Goal: Task Accomplishment & Management: Use online tool/utility

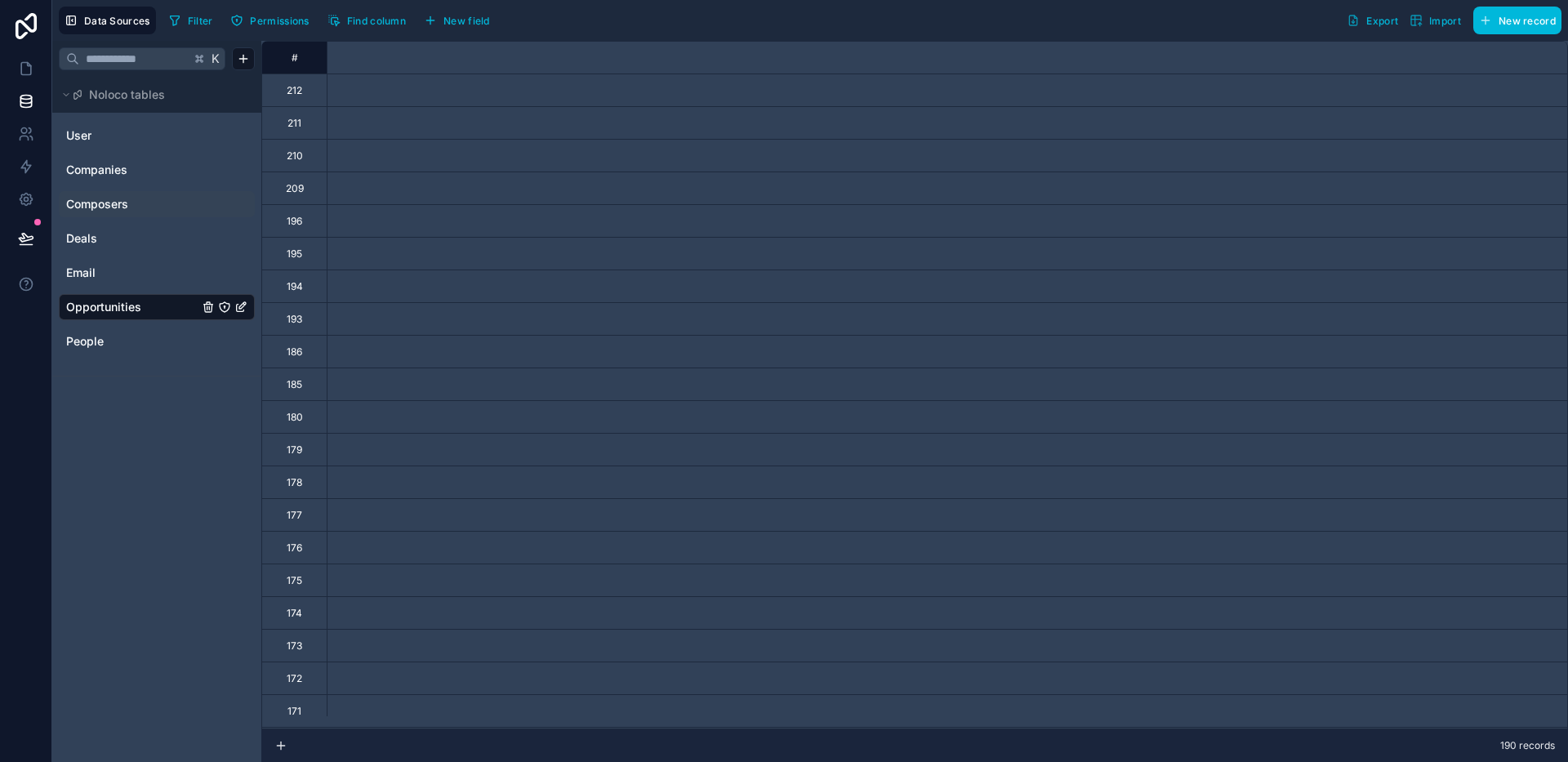
scroll to position [0, 1873]
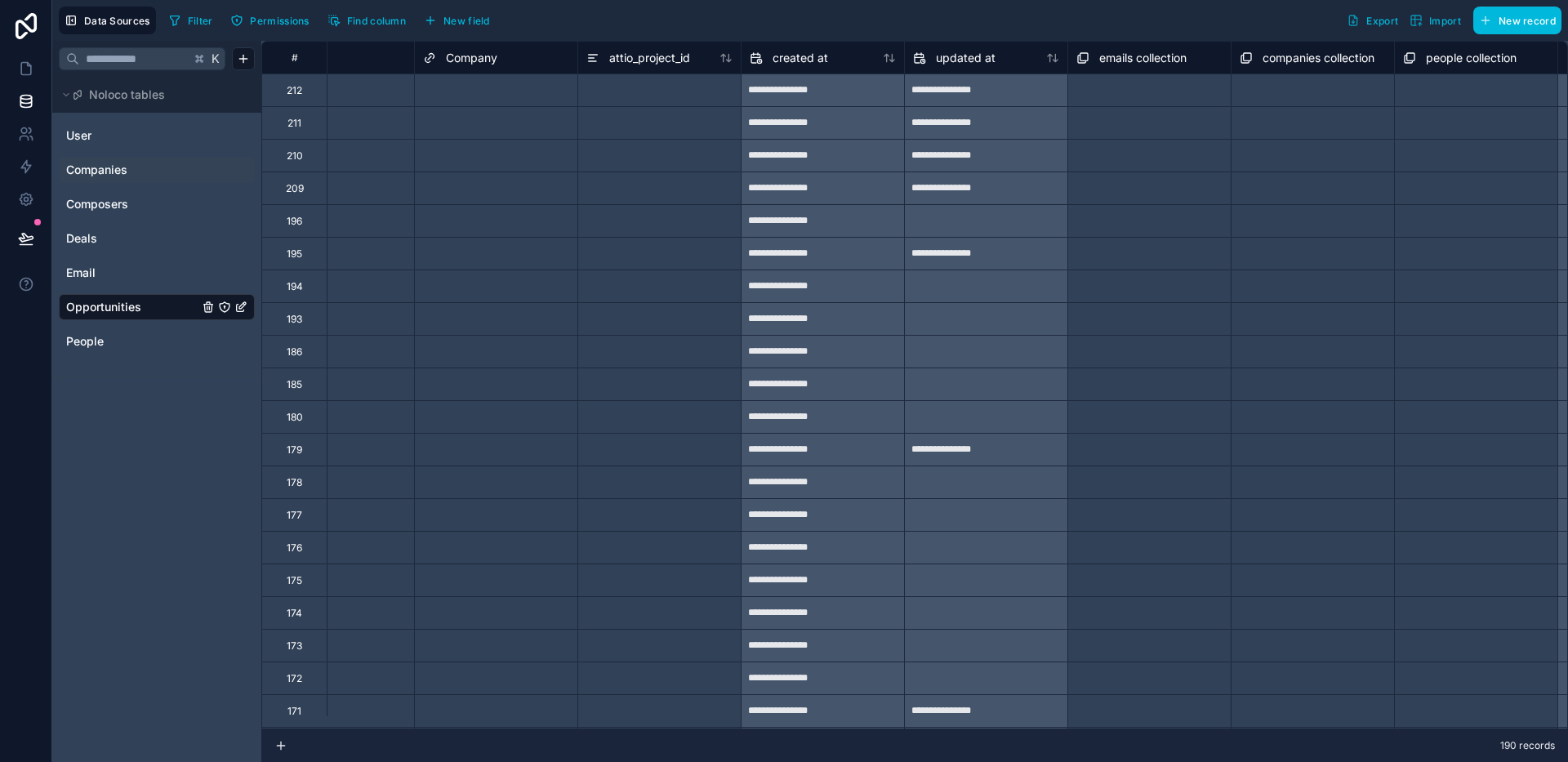
click at [119, 162] on span "Companies" at bounding box center [97, 170] width 61 height 17
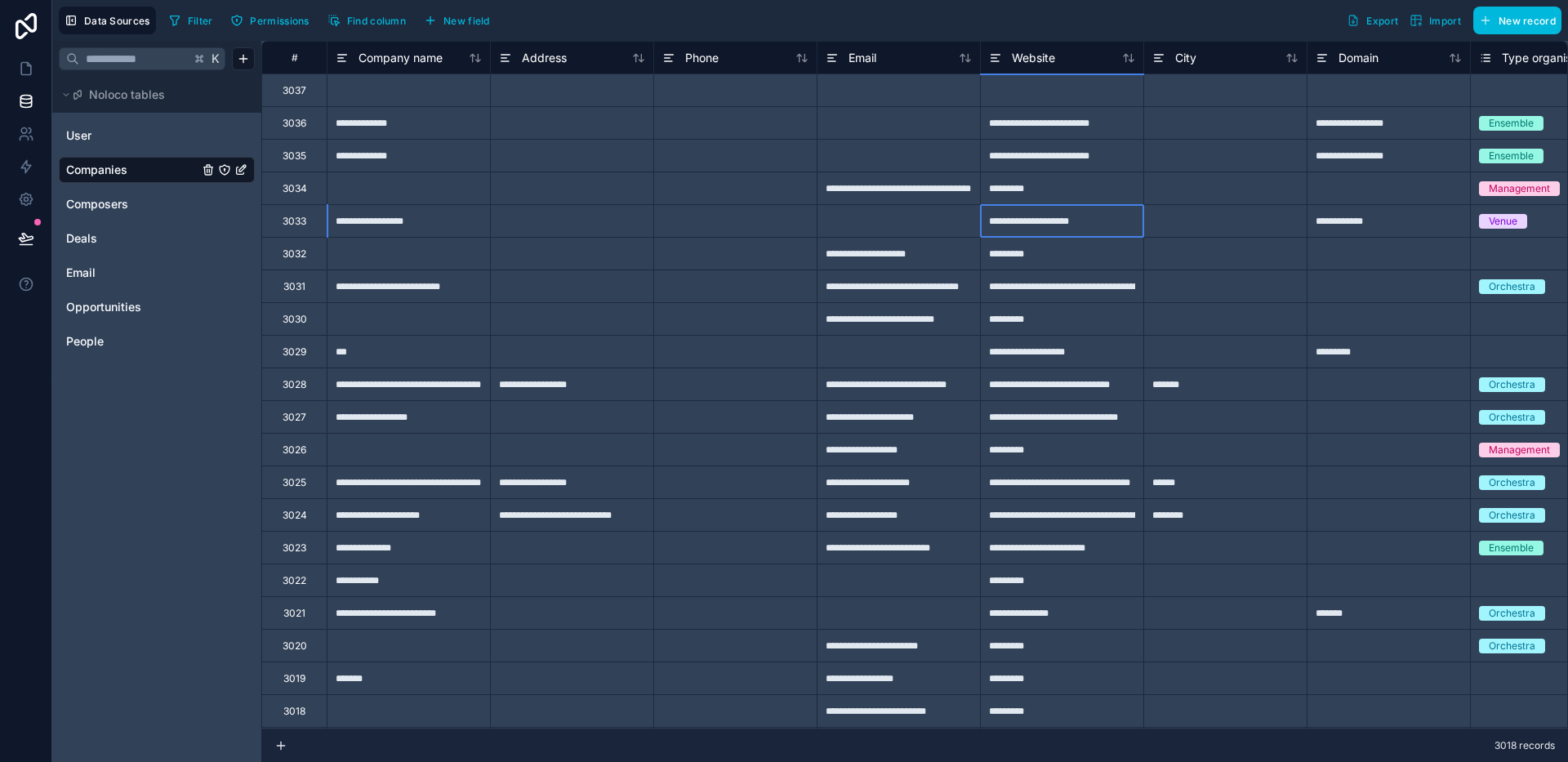
click at [1108, 208] on div "**********" at bounding box center [1061, 219] width 163 height 32
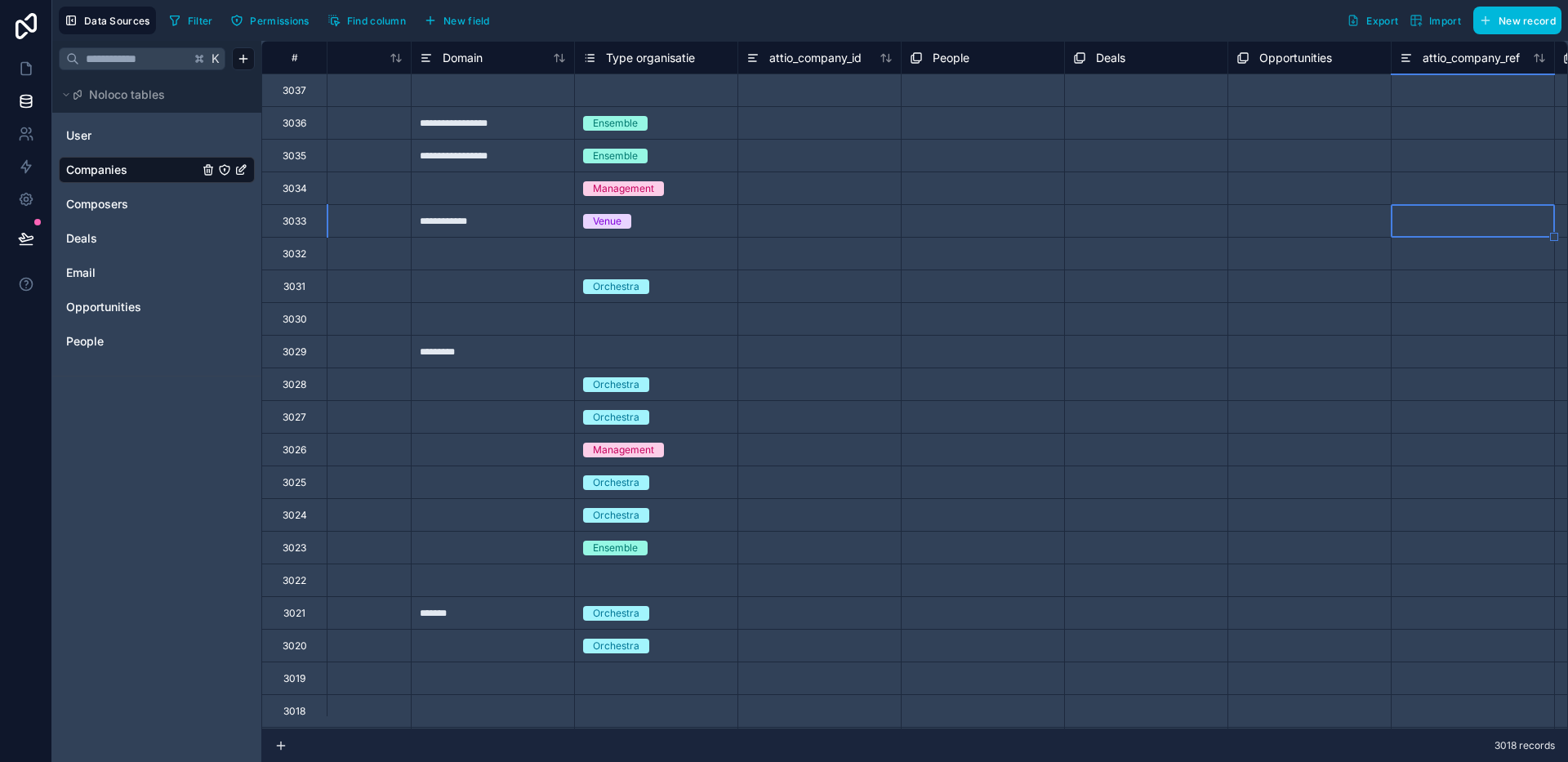
scroll to position [0, 1059]
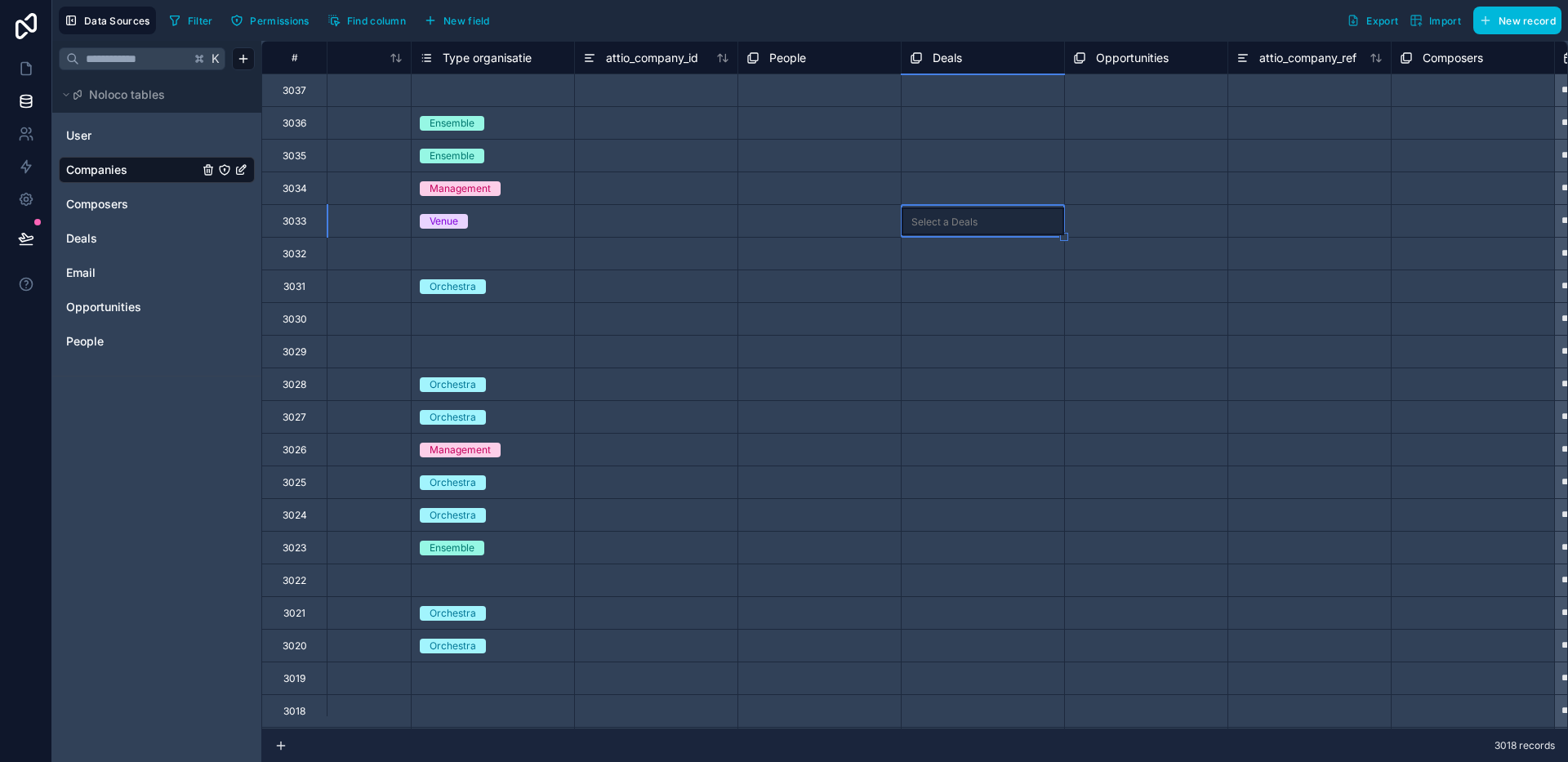
click at [790, 97] on div "Select a People" at bounding box center [782, 91] width 71 height 13
click at [947, 88] on div "Select a Deals" at bounding box center [943, 91] width 66 height 13
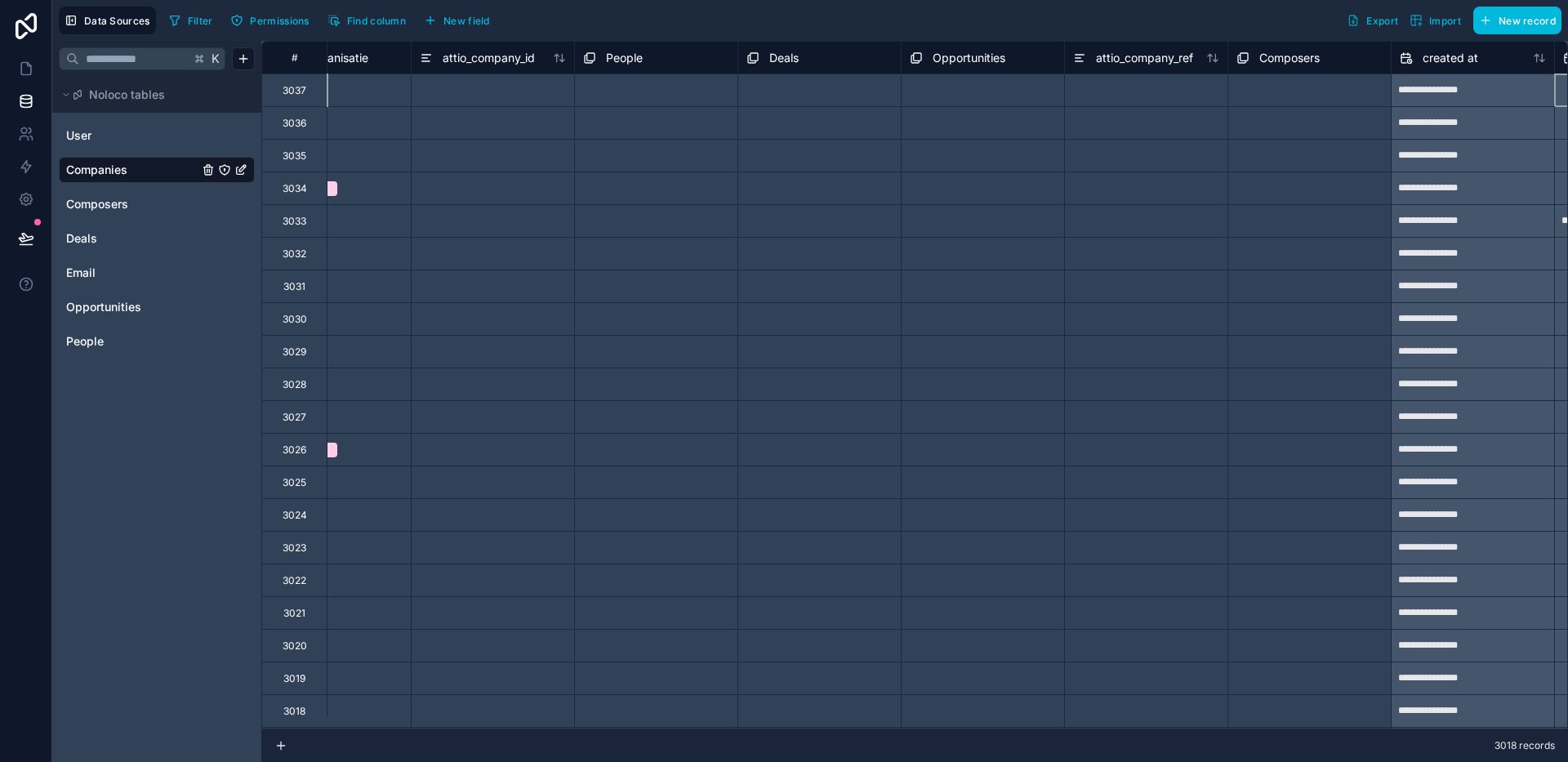
scroll to position [0, 1386]
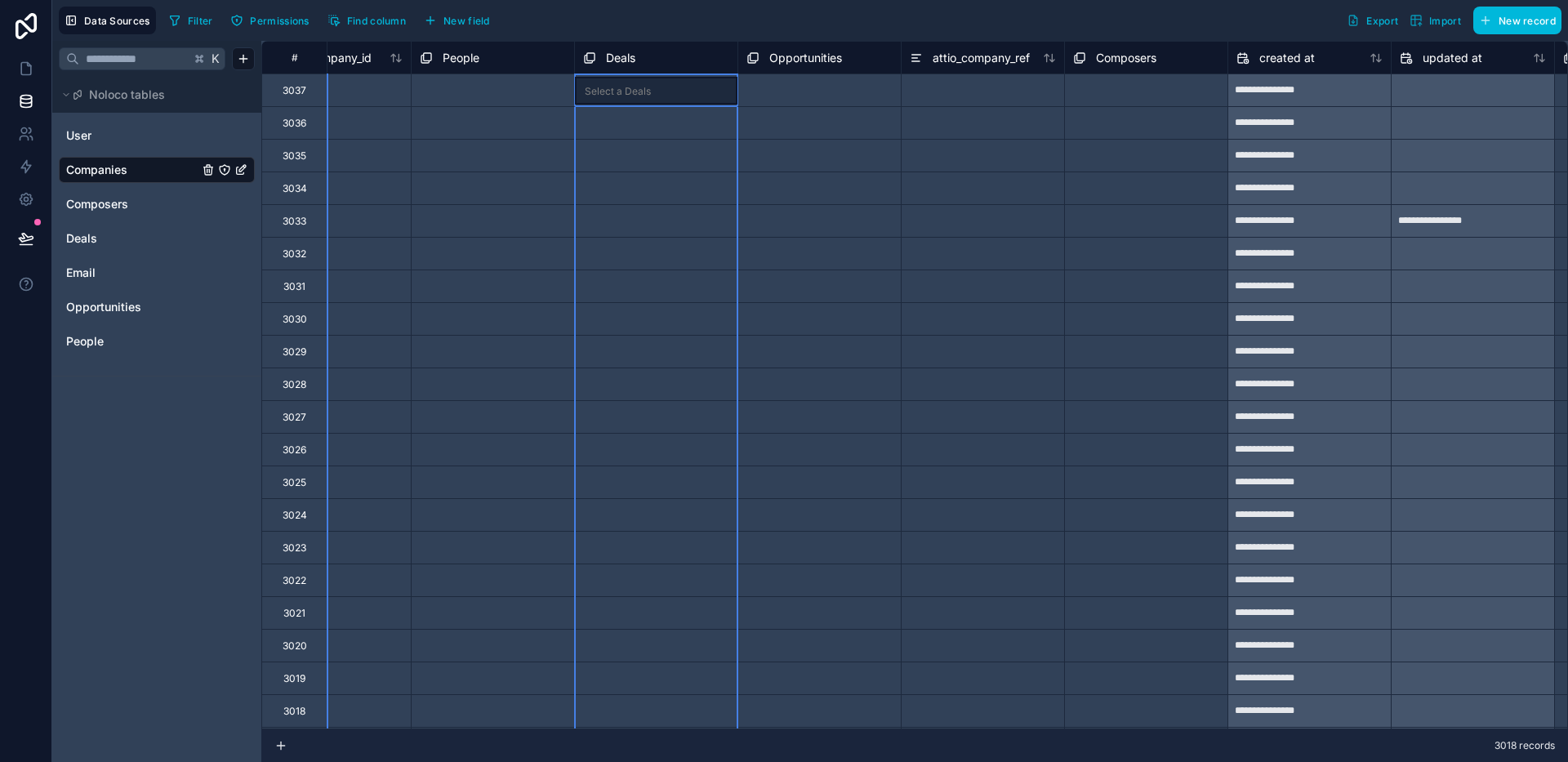
click at [632, 58] on span "Deals" at bounding box center [621, 57] width 30 height 17
